Goal: Task Accomplishment & Management: Use online tool/utility

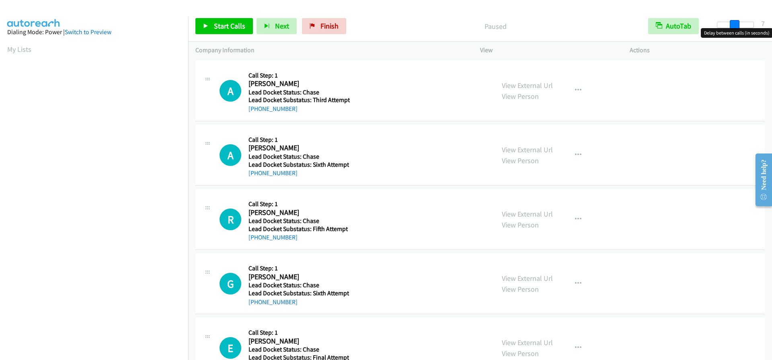
drag, startPoint x: 718, startPoint y: 26, endPoint x: 734, endPoint y: 28, distance: 16.2
click at [734, 28] on span at bounding box center [735, 25] width 10 height 10
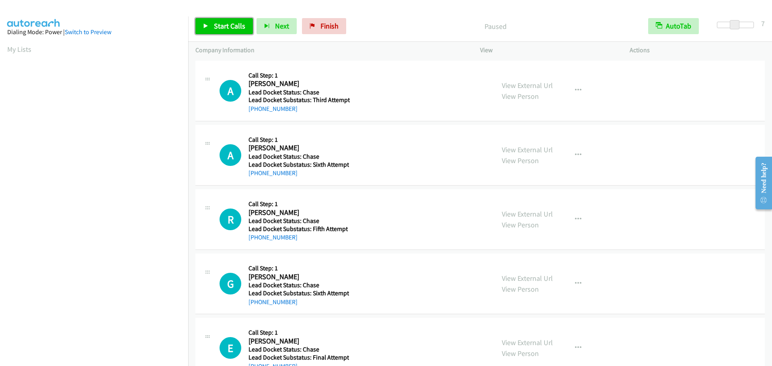
click at [233, 27] on span "Start Calls" at bounding box center [229, 25] width 31 height 9
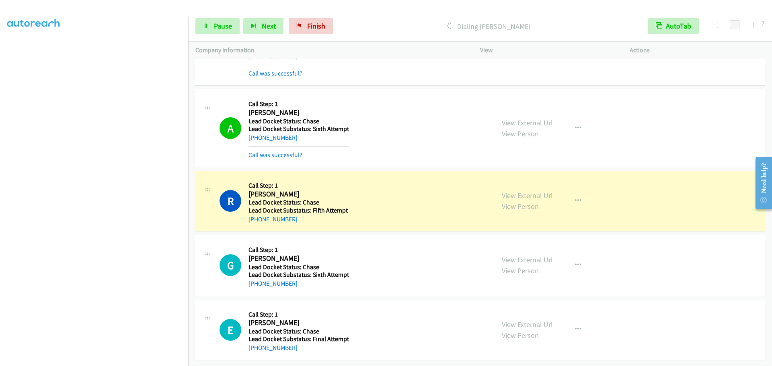
scroll to position [59, 0]
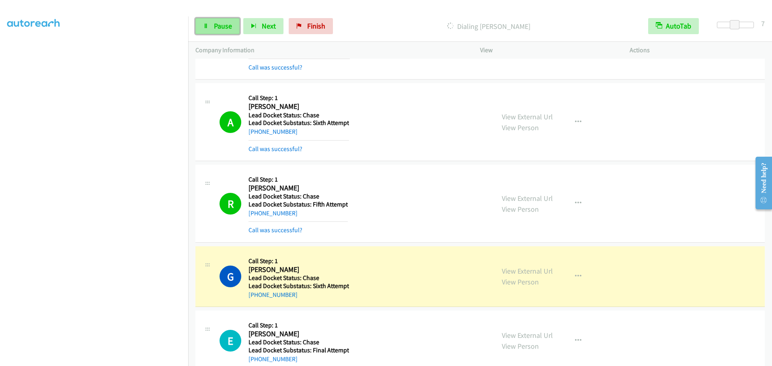
click at [222, 24] on span "Pause" at bounding box center [223, 25] width 18 height 9
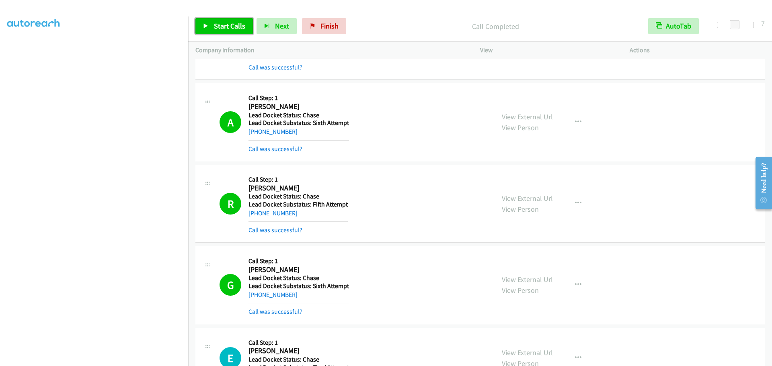
click at [225, 26] on span "Start Calls" at bounding box center [229, 25] width 31 height 9
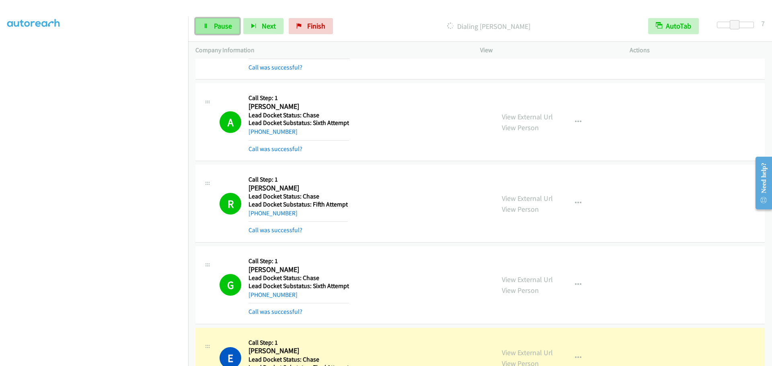
click at [210, 29] on link "Pause" at bounding box center [218, 26] width 44 height 16
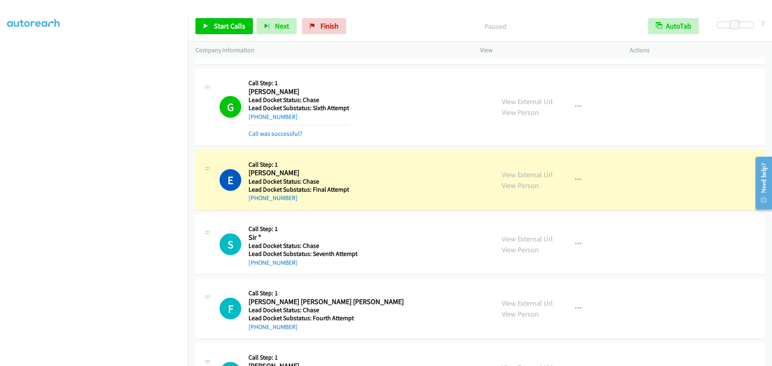
scroll to position [260, 0]
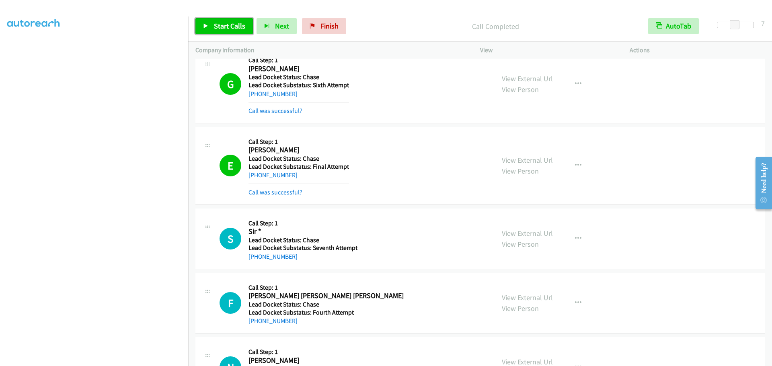
click at [234, 22] on span "Start Calls" at bounding box center [229, 25] width 31 height 9
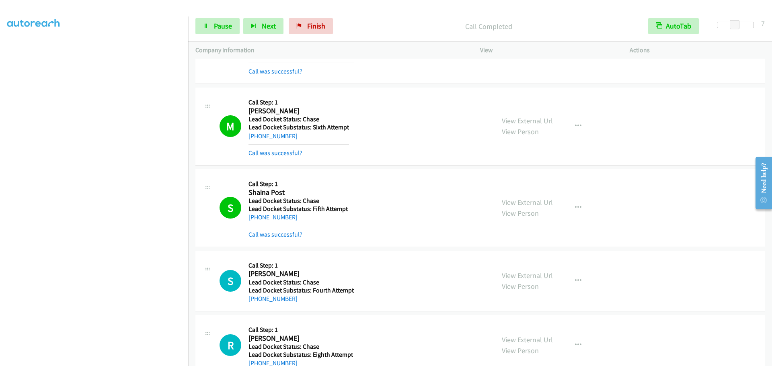
scroll to position [1074, 0]
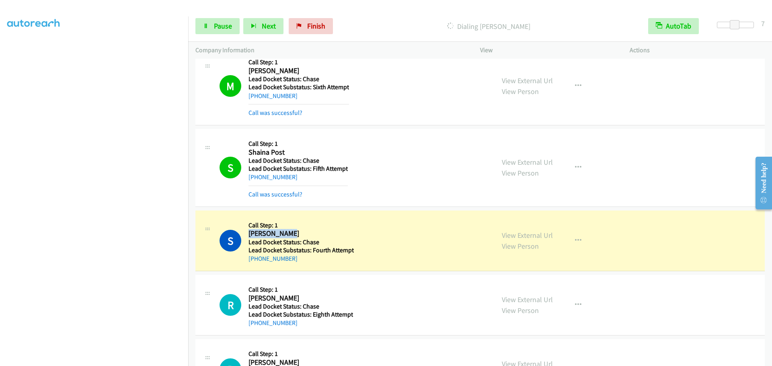
drag, startPoint x: 295, startPoint y: 234, endPoint x: 249, endPoint y: 235, distance: 45.9
click at [249, 235] on h2 "Sameer Mobin" at bounding box center [301, 233] width 105 height 9
copy h2 "Sameer Mobin"
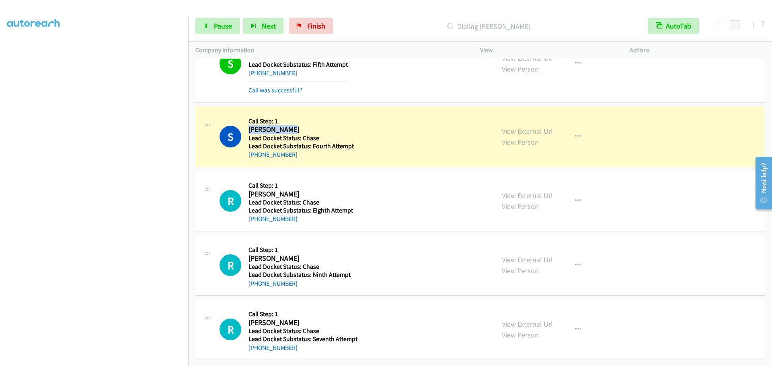
scroll to position [1184, 0]
click at [220, 21] on link "Pause" at bounding box center [218, 26] width 44 height 16
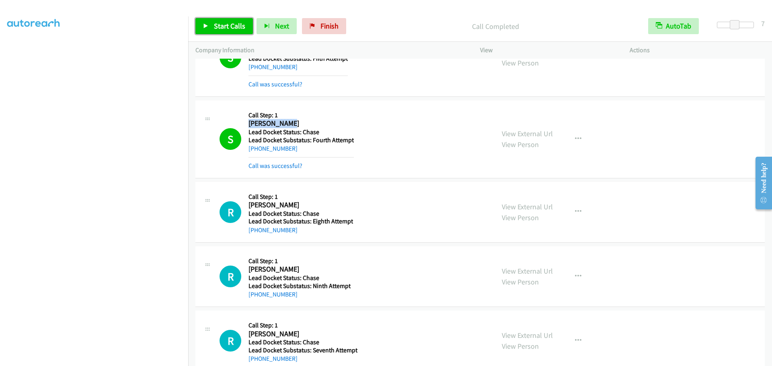
click at [236, 27] on span "Start Calls" at bounding box center [229, 25] width 31 height 9
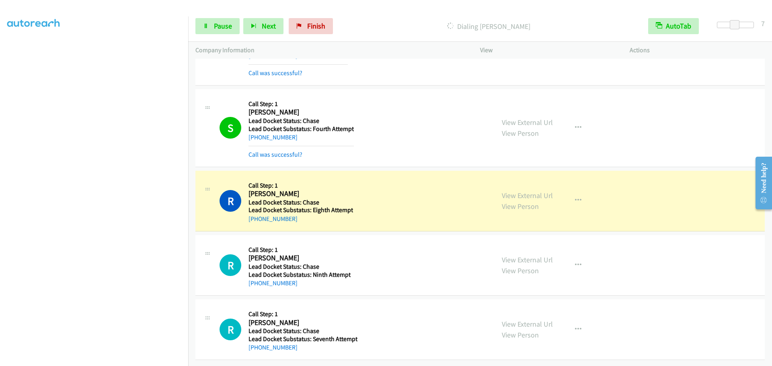
click at [496, 10] on div at bounding box center [382, 15] width 765 height 31
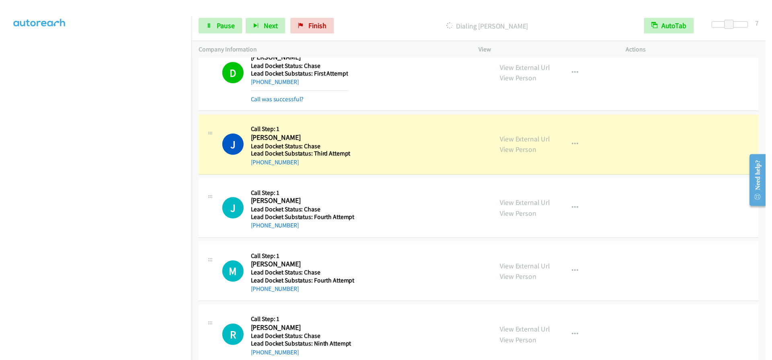
scroll to position [3076, 0]
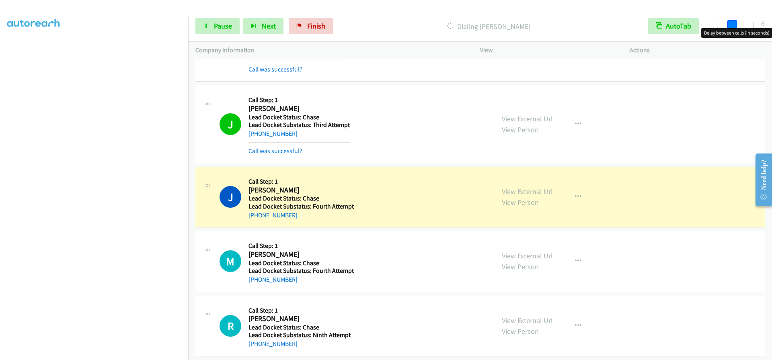
click at [731, 25] on span at bounding box center [733, 25] width 10 height 10
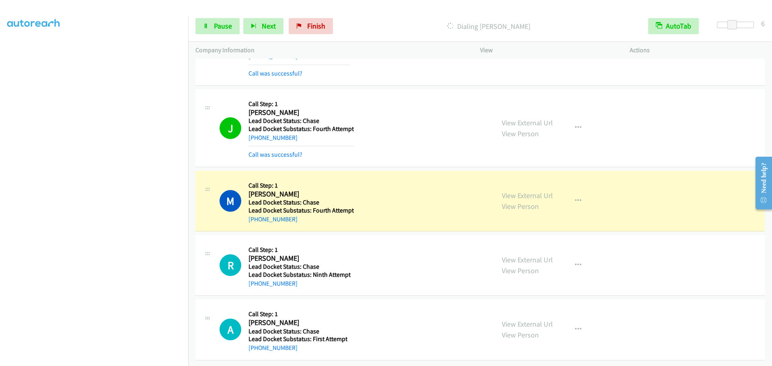
scroll to position [3159, 0]
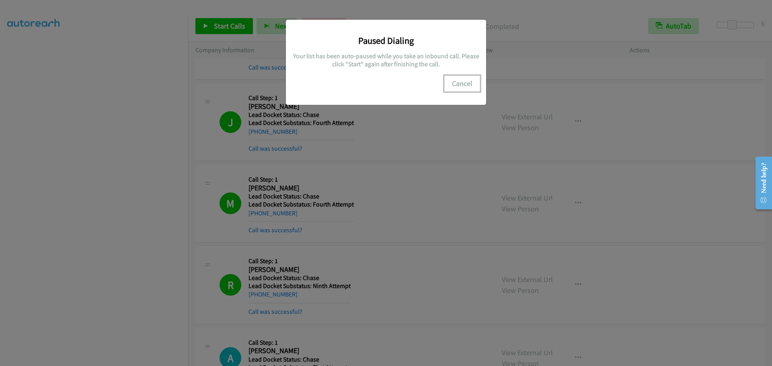
click at [456, 85] on button "Cancel" at bounding box center [463, 84] width 36 height 16
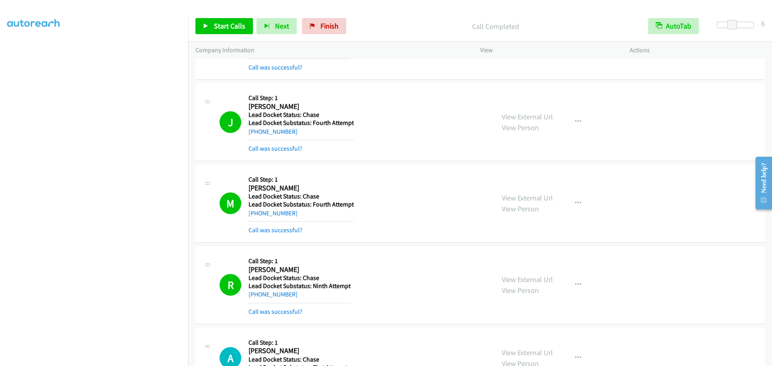
scroll to position [0, 0]
click at [29, 49] on link "My Lists" at bounding box center [19, 49] width 24 height 9
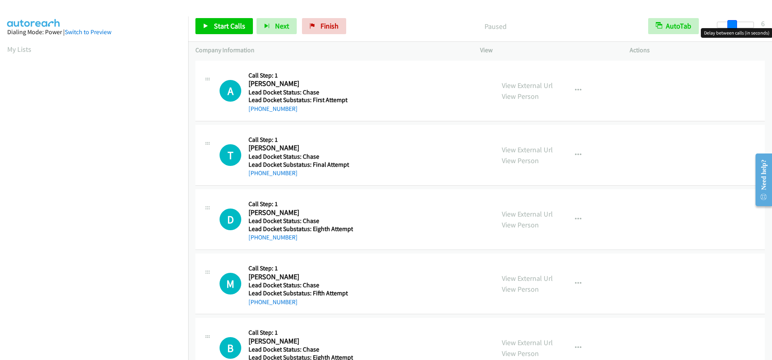
drag, startPoint x: 715, startPoint y: 26, endPoint x: 729, endPoint y: 25, distance: 14.1
click at [729, 25] on span at bounding box center [733, 25] width 10 height 10
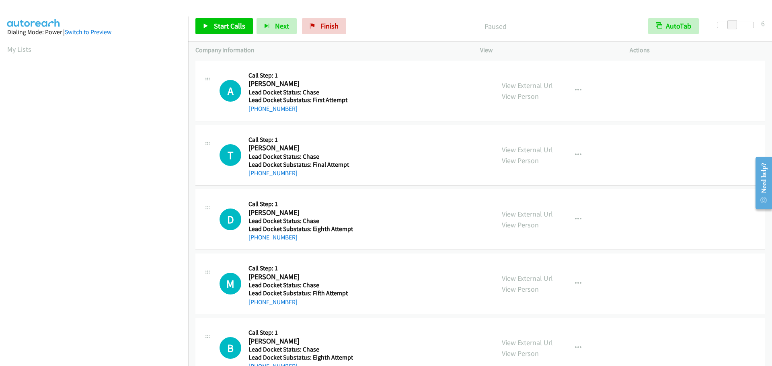
scroll to position [85, 0]
click at [222, 27] on span "Start Calls" at bounding box center [229, 25] width 31 height 9
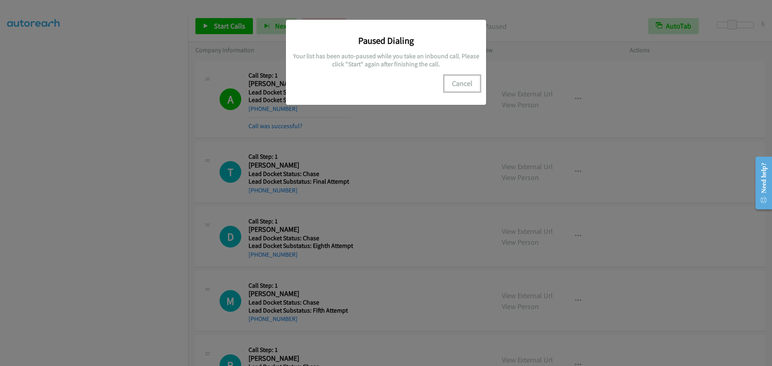
click at [458, 83] on button "Cancel" at bounding box center [463, 84] width 36 height 16
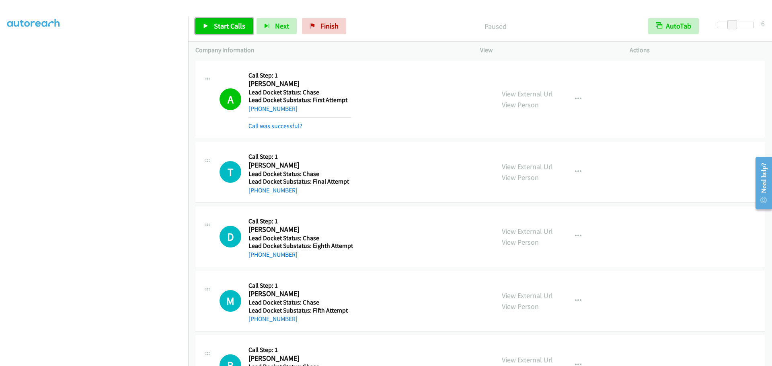
click at [230, 31] on link "Start Calls" at bounding box center [225, 26] width 58 height 16
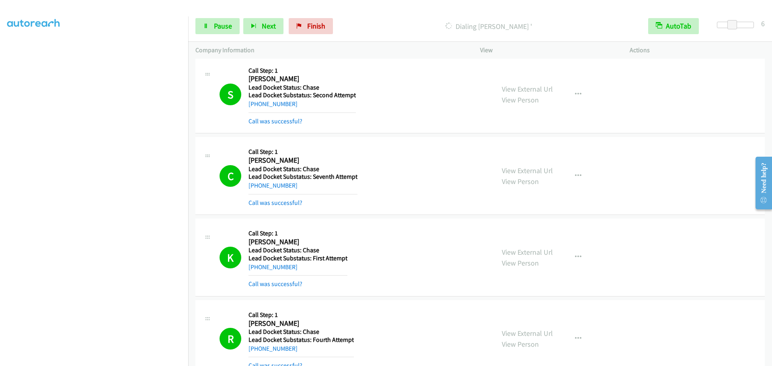
scroll to position [840, 0]
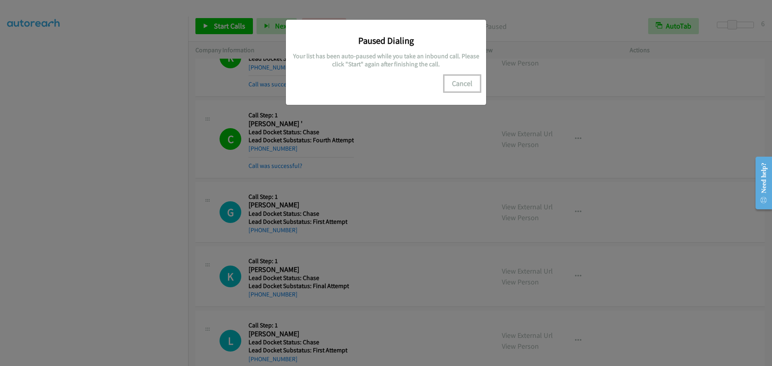
click at [459, 83] on button "Cancel" at bounding box center [463, 84] width 36 height 16
click at [465, 80] on button "Cancel" at bounding box center [463, 84] width 36 height 16
click at [465, 84] on button "Cancel" at bounding box center [463, 84] width 36 height 16
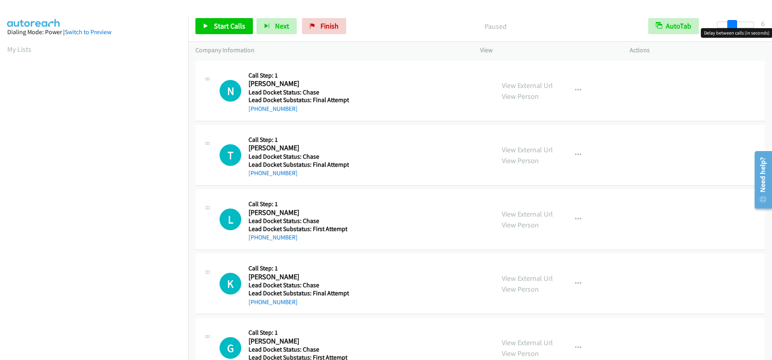
drag, startPoint x: 719, startPoint y: 25, endPoint x: 733, endPoint y: 27, distance: 14.5
click at [733, 27] on span at bounding box center [733, 25] width 10 height 10
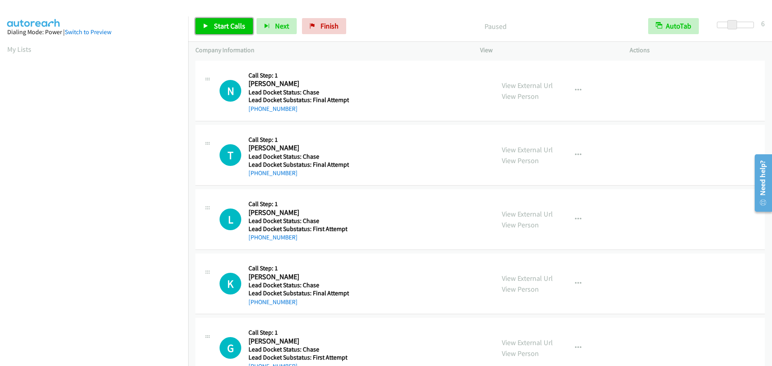
click at [239, 29] on span "Start Calls" at bounding box center [229, 25] width 31 height 9
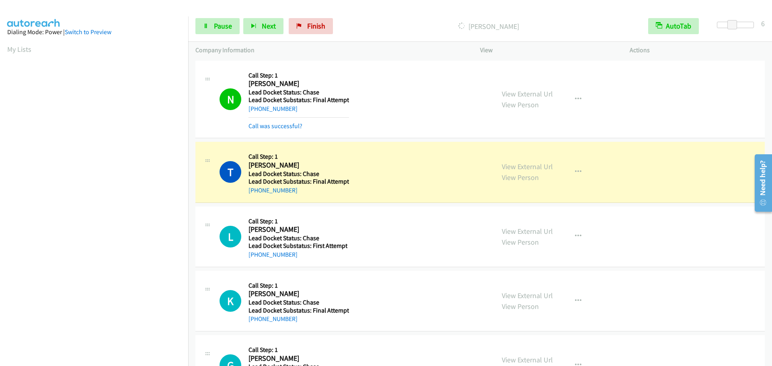
scroll to position [85, 0]
click at [226, 26] on span "Pause" at bounding box center [223, 25] width 18 height 9
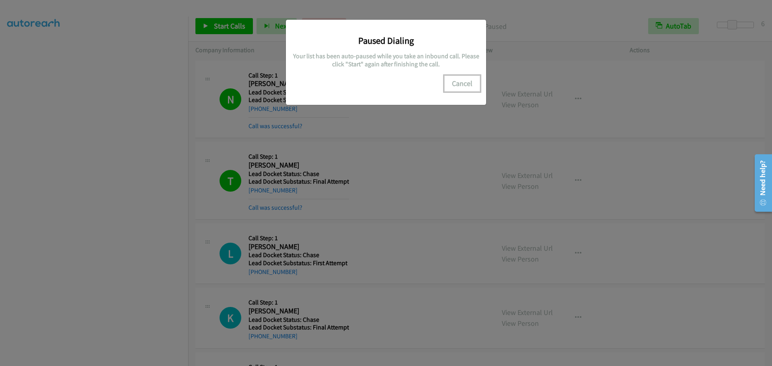
click at [464, 89] on button "Cancel" at bounding box center [463, 84] width 36 height 16
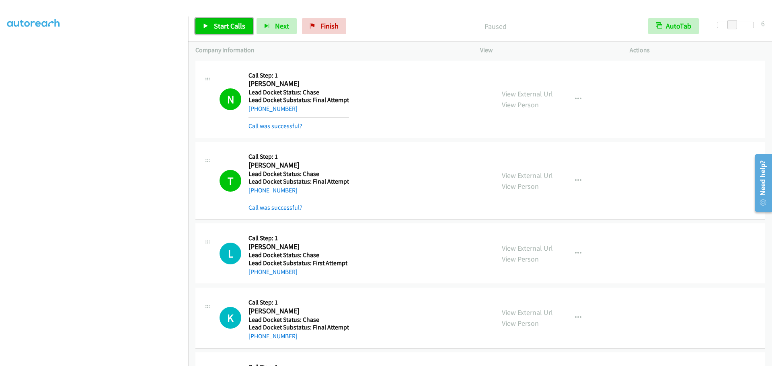
click at [237, 31] on link "Start Calls" at bounding box center [225, 26] width 58 height 16
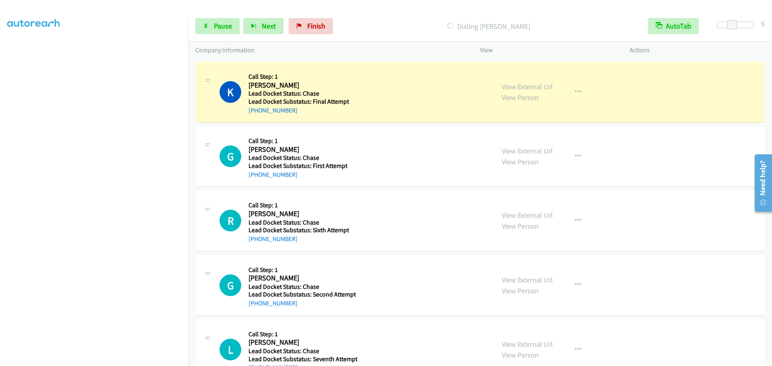
scroll to position [229, 0]
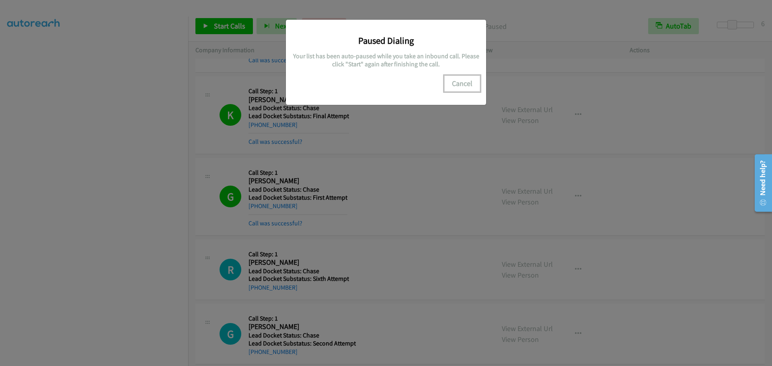
click at [465, 84] on button "Cancel" at bounding box center [463, 84] width 36 height 16
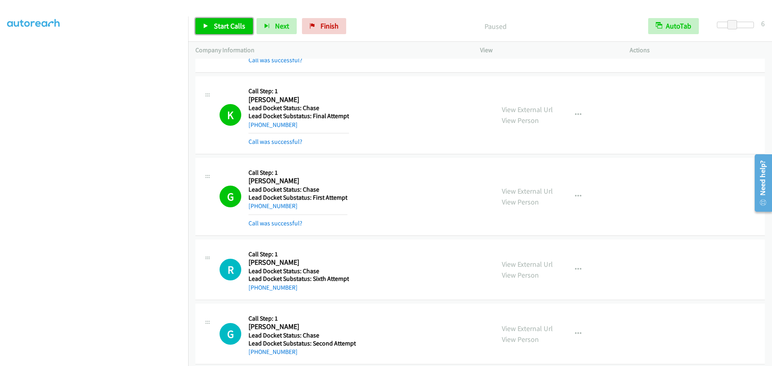
click at [232, 27] on span "Start Calls" at bounding box center [229, 25] width 31 height 9
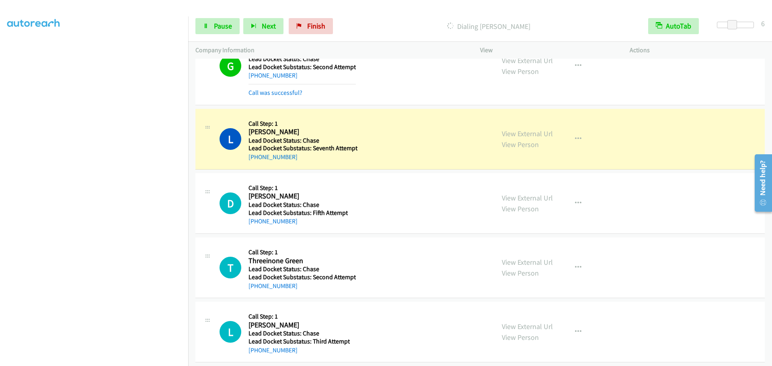
scroll to position [514, 0]
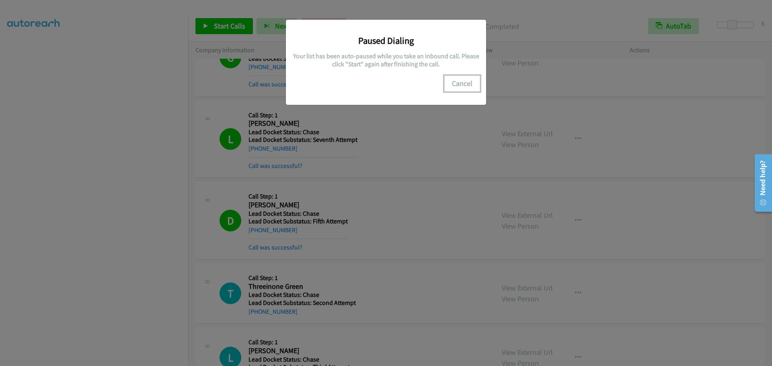
click at [467, 85] on button "Cancel" at bounding box center [463, 84] width 36 height 16
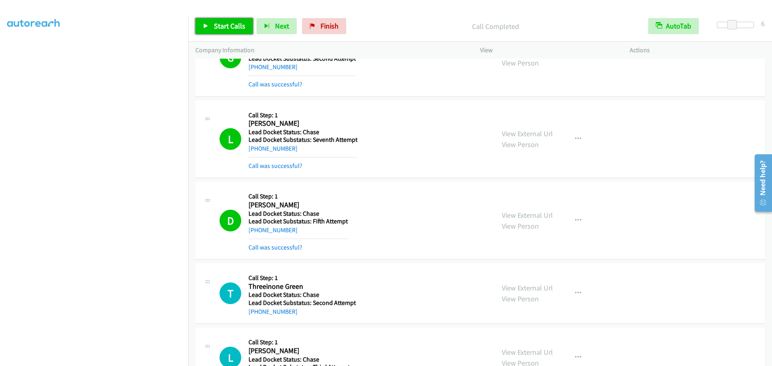
click at [223, 30] on span "Start Calls" at bounding box center [229, 25] width 31 height 9
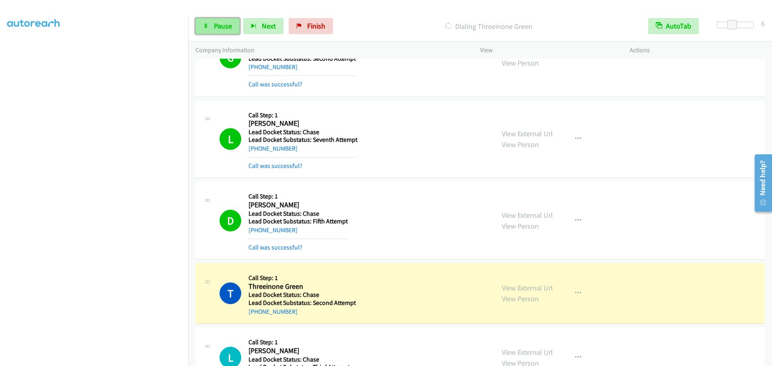
click at [214, 26] on span "Pause" at bounding box center [223, 25] width 18 height 9
click at [231, 27] on span "Start Calls" at bounding box center [229, 25] width 31 height 9
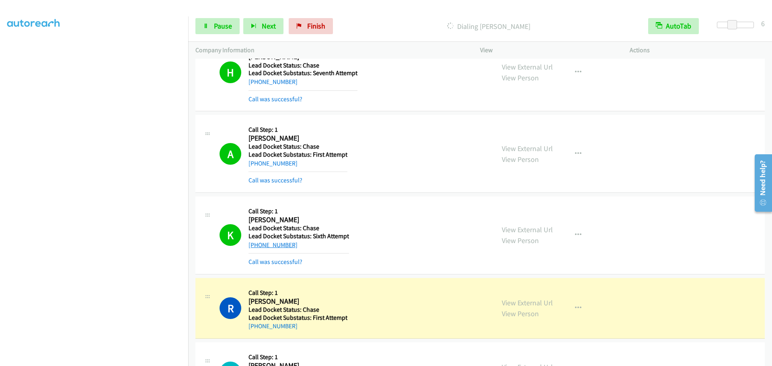
scroll to position [1120, 0]
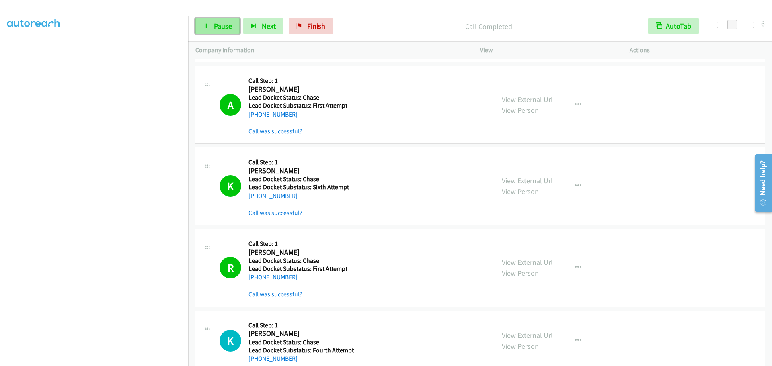
click at [220, 27] on span "Pause" at bounding box center [223, 25] width 18 height 9
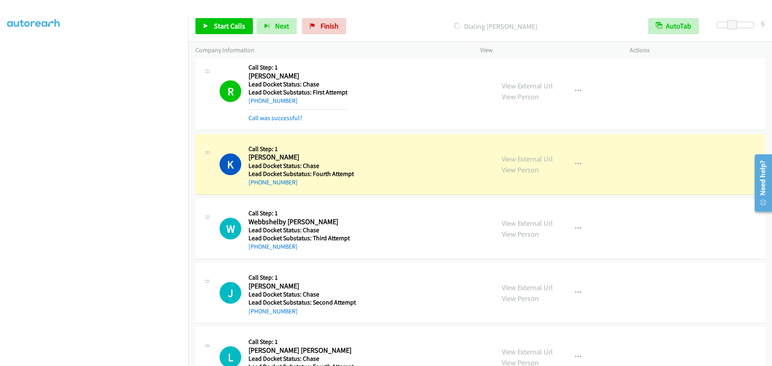
scroll to position [1330, 0]
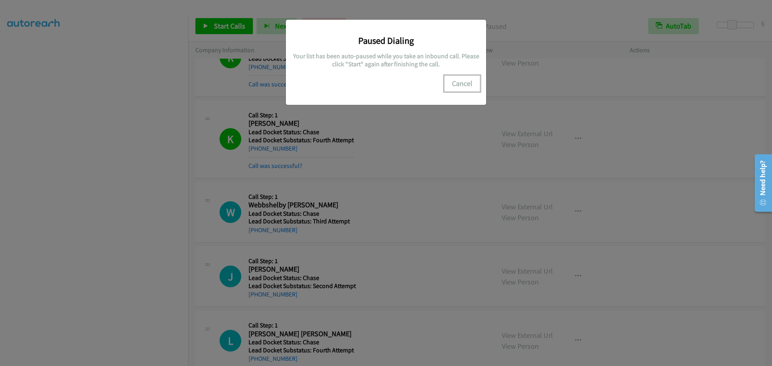
click at [463, 84] on button "Cancel" at bounding box center [463, 84] width 36 height 16
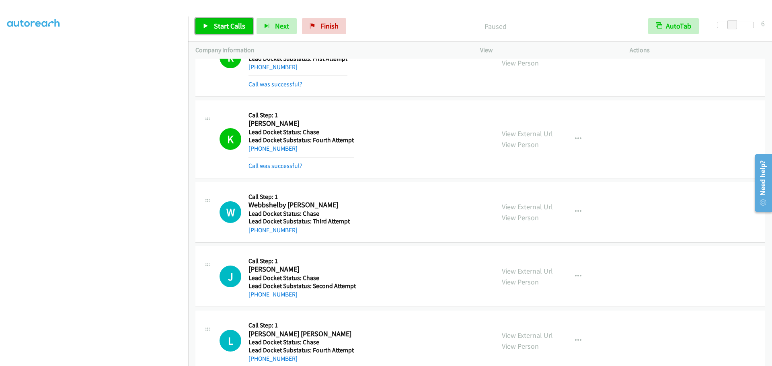
click at [233, 25] on span "Start Calls" at bounding box center [229, 25] width 31 height 9
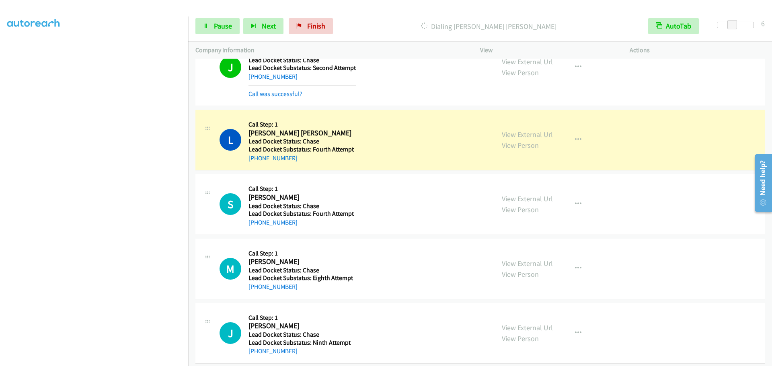
scroll to position [1575, 0]
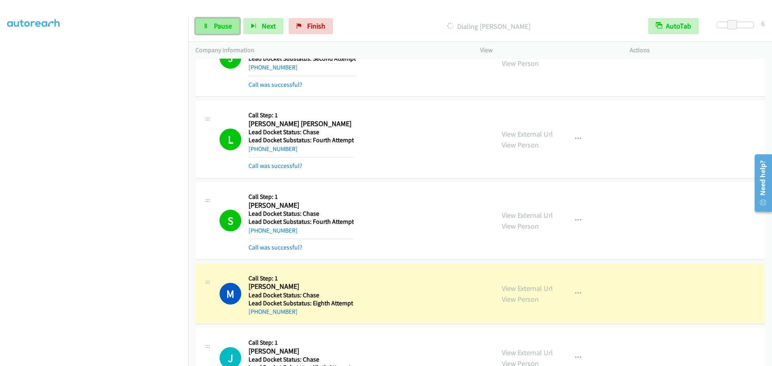
click at [227, 21] on link "Pause" at bounding box center [218, 26] width 44 height 16
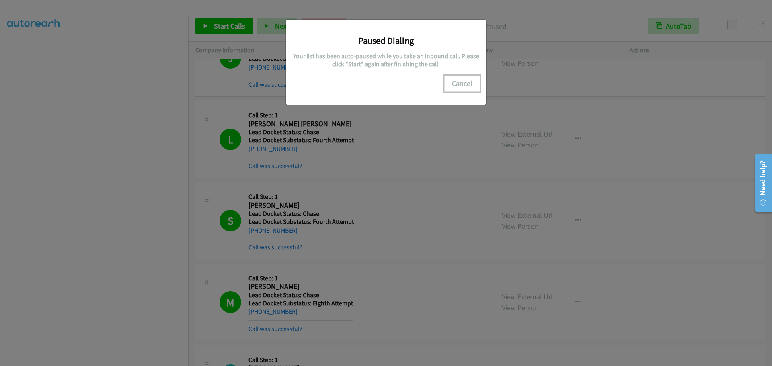
click at [466, 83] on button "Cancel" at bounding box center [463, 84] width 36 height 16
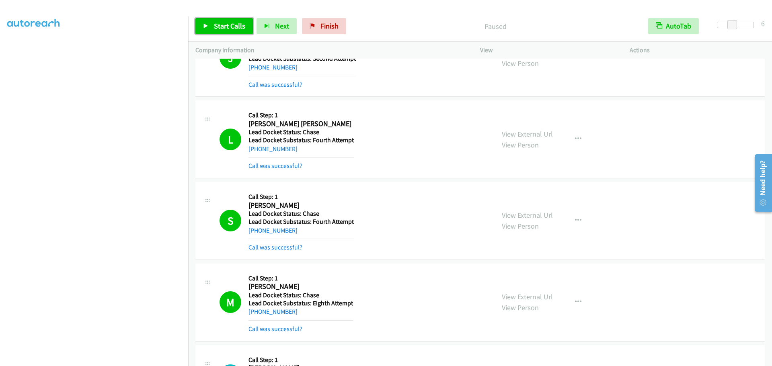
click at [216, 31] on link "Start Calls" at bounding box center [225, 26] width 58 height 16
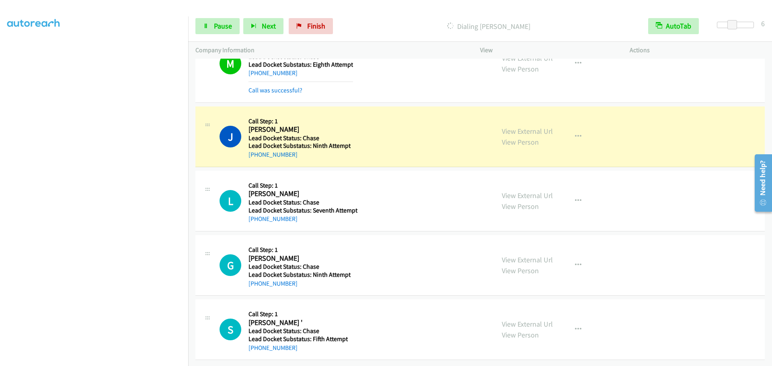
scroll to position [1820, 0]
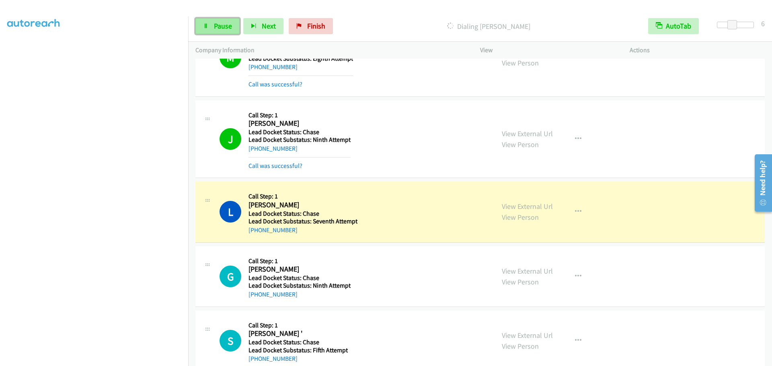
click at [218, 29] on span "Pause" at bounding box center [223, 25] width 18 height 9
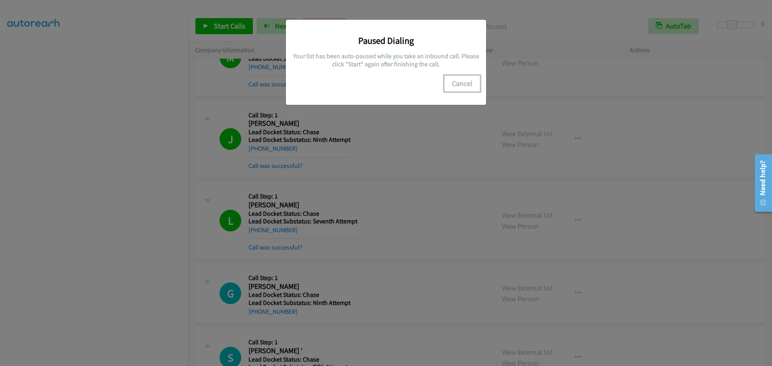
click at [462, 89] on button "Cancel" at bounding box center [463, 84] width 36 height 16
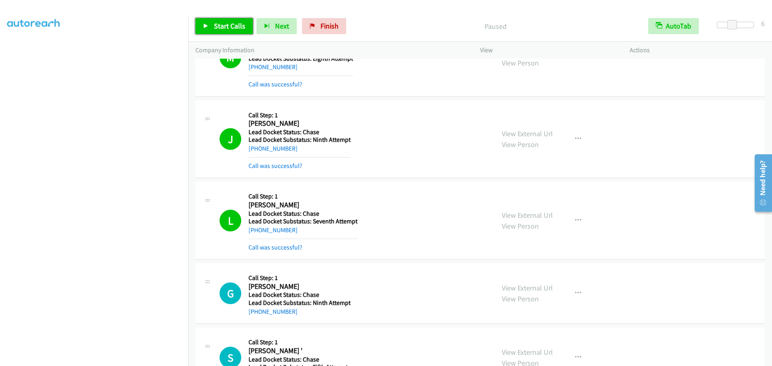
click at [222, 28] on span "Start Calls" at bounding box center [229, 25] width 31 height 9
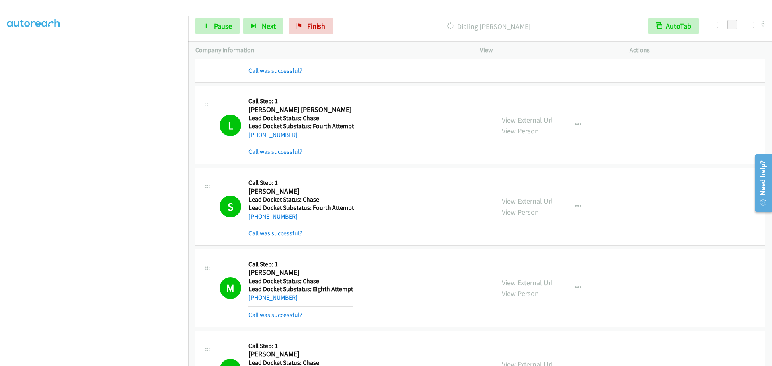
scroll to position [1526, 0]
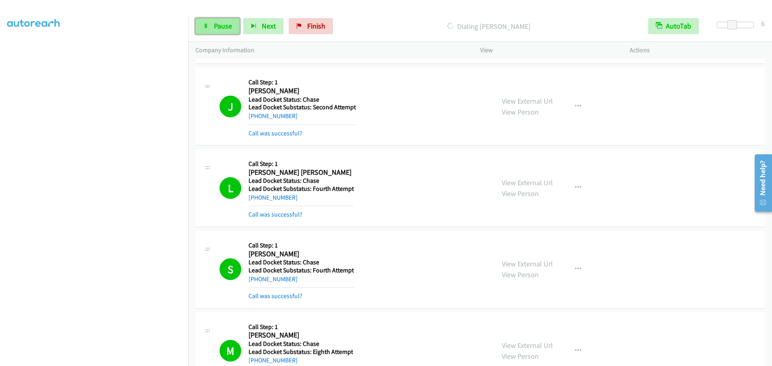
click at [232, 23] on link "Pause" at bounding box center [218, 26] width 44 height 16
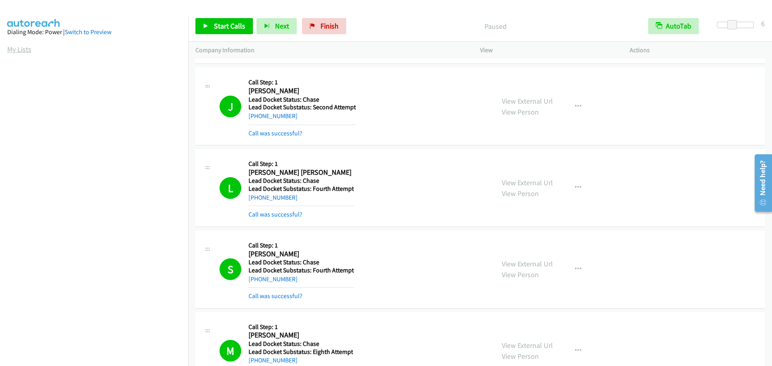
click at [12, 51] on link "My Lists" at bounding box center [19, 49] width 24 height 9
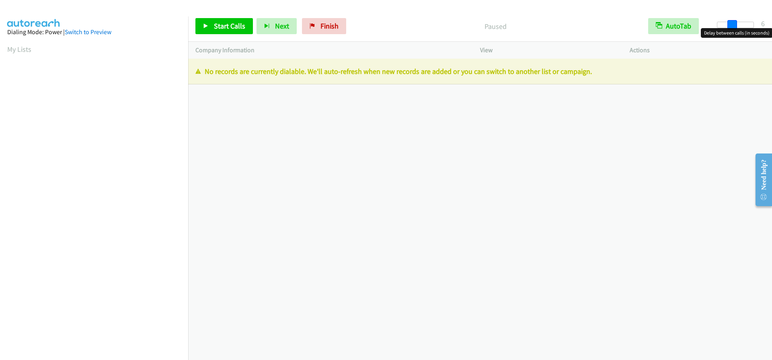
drag, startPoint x: 717, startPoint y: 22, endPoint x: 731, endPoint y: 26, distance: 15.1
click at [731, 26] on span at bounding box center [733, 25] width 10 height 10
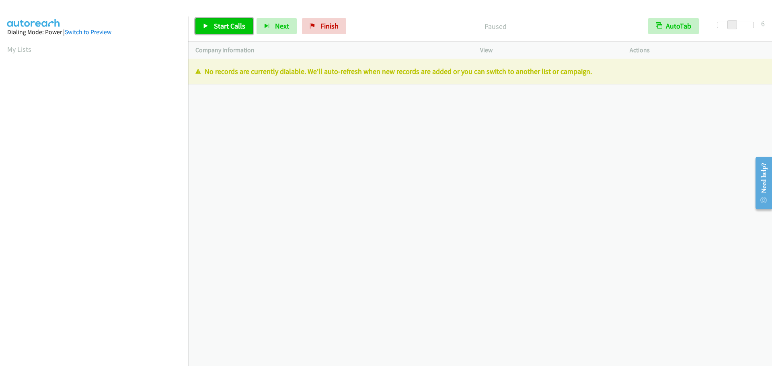
click at [243, 27] on span "Start Calls" at bounding box center [229, 25] width 31 height 9
click at [227, 30] on span "Pause" at bounding box center [223, 25] width 18 height 9
click at [27, 48] on link "My Lists" at bounding box center [19, 49] width 24 height 9
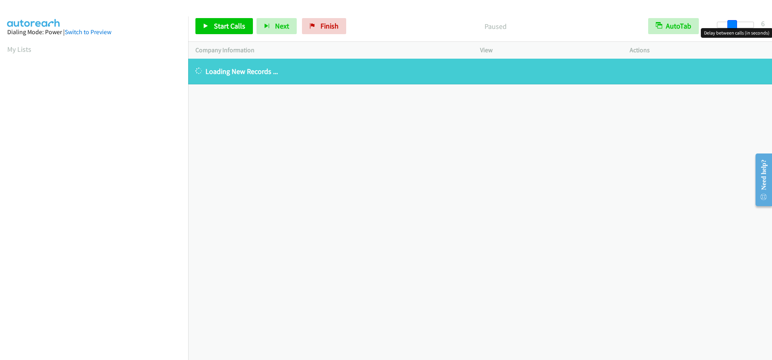
drag, startPoint x: 717, startPoint y: 27, endPoint x: 733, endPoint y: 29, distance: 15.5
click at [733, 29] on body "Start Calls Pause Next Finish Paused AutoTab AutoTab 6 Company Information Info…" at bounding box center [386, 19] width 772 height 38
drag, startPoint x: 719, startPoint y: 23, endPoint x: 732, endPoint y: 23, distance: 12.9
click at [732, 23] on span at bounding box center [733, 25] width 10 height 10
click at [733, 23] on span at bounding box center [733, 25] width 10 height 10
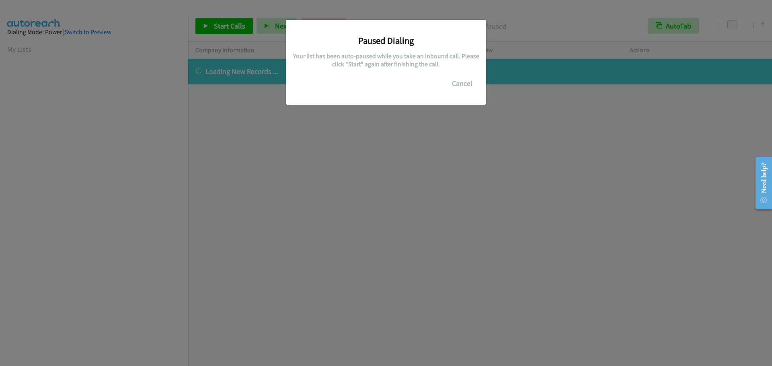
scroll to position [85, 0]
click at [467, 82] on button "Cancel" at bounding box center [463, 84] width 36 height 16
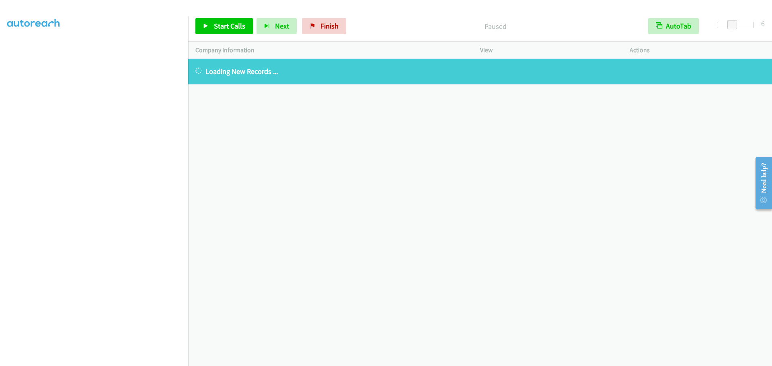
scroll to position [0, 0]
click at [24, 48] on link "My Lists" at bounding box center [19, 49] width 24 height 9
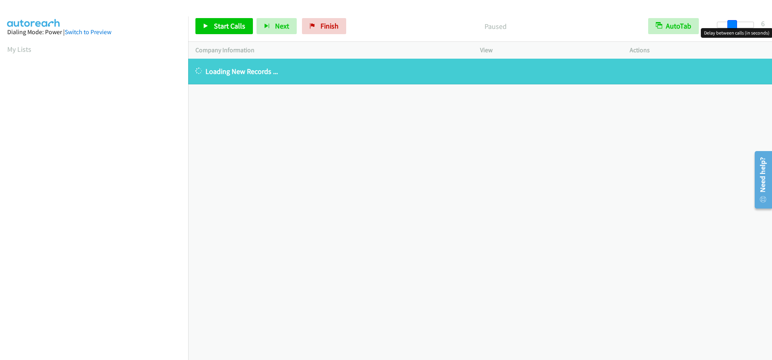
drag, startPoint x: 715, startPoint y: 23, endPoint x: 730, endPoint y: 24, distance: 14.9
click at [730, 24] on span at bounding box center [733, 25] width 10 height 10
